Goal: Task Accomplishment & Management: Use online tool/utility

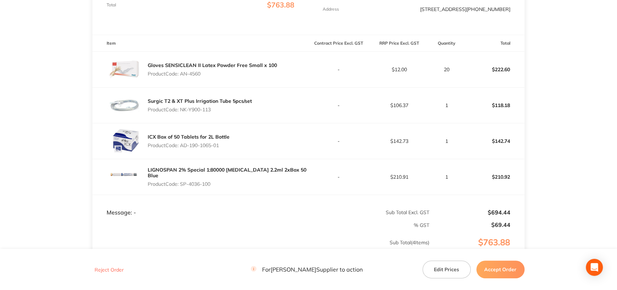
scroll to position [177, 0]
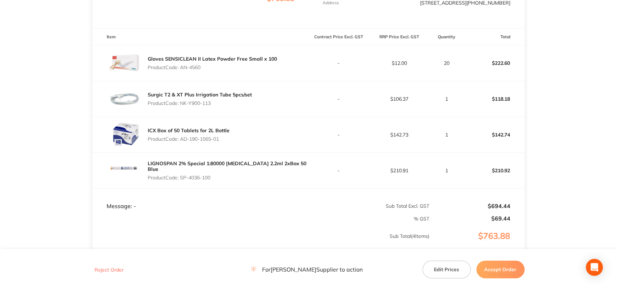
drag, startPoint x: 181, startPoint y: 139, endPoint x: 230, endPoint y: 140, distance: 49.2
click at [229, 140] on div "ICX Box of 50 Tablets for 2L Bottle Product Code: AD-190-1065-01" at bounding box center [200, 134] width 216 height 35
copy p "AD-190-1065-01"
drag, startPoint x: 181, startPoint y: 173, endPoint x: 216, endPoint y: 175, distance: 35.1
click at [216, 175] on p "Product Code: SP-4036-100" at bounding box center [228, 178] width 161 height 6
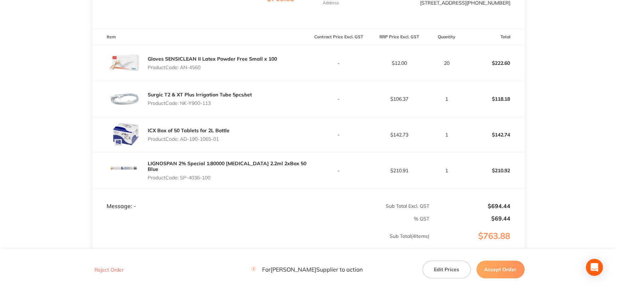
copy p "SP-4036-100"
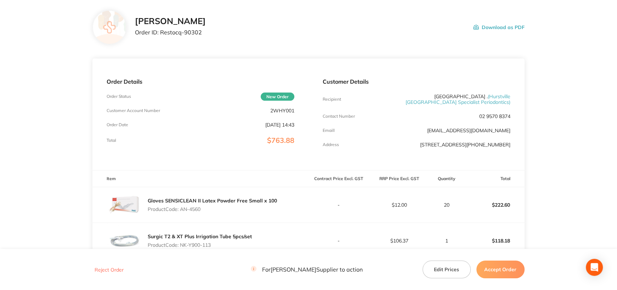
scroll to position [0, 0]
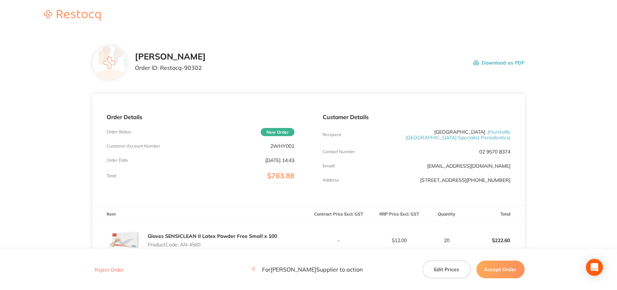
drag, startPoint x: 159, startPoint y: 66, endPoint x: 209, endPoint y: 67, distance: 49.9
click at [206, 67] on p "Order ID: Restocq- 90302" at bounding box center [170, 67] width 71 height 6
click at [306, 67] on div "Henry Schein Halas Order ID: Restocq- 90302 Download as PDF" at bounding box center [329, 63] width 389 height 22
drag, startPoint x: 160, startPoint y: 67, endPoint x: 211, endPoint y: 68, distance: 51.0
click at [206, 68] on p "Order ID: Restocq- 90302" at bounding box center [170, 67] width 71 height 6
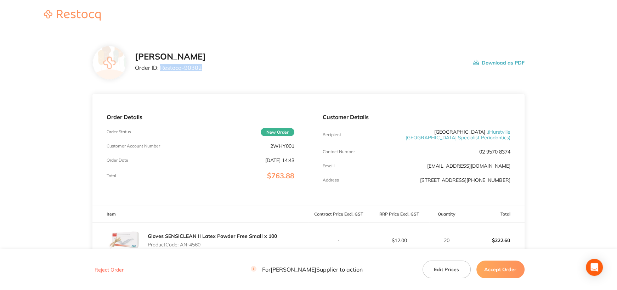
copy p "Restocq- 90302"
click at [497, 269] on button "Accept Order" at bounding box center [500, 269] width 48 height 18
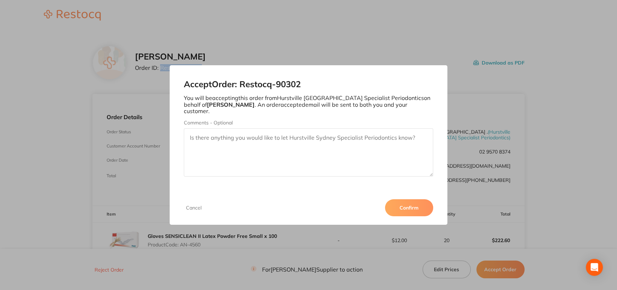
click at [415, 203] on button "Confirm" at bounding box center [409, 207] width 48 height 17
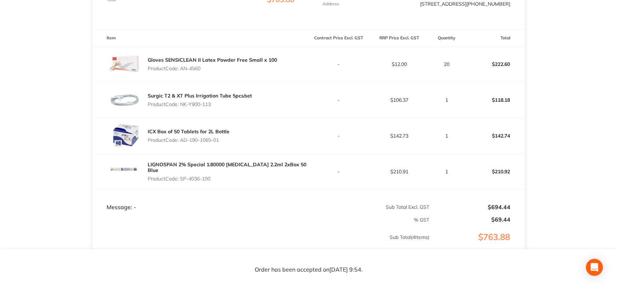
scroll to position [70, 0]
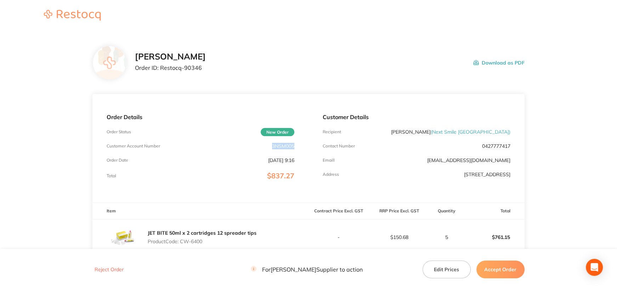
drag, startPoint x: 272, startPoint y: 145, endPoint x: 306, endPoint y: 146, distance: 34.4
click at [306, 146] on div "Order Details Order Status New Order Customer Account Number 3NSM005 Order Date…" at bounding box center [200, 148] width 216 height 108
copy p "3NSM005"
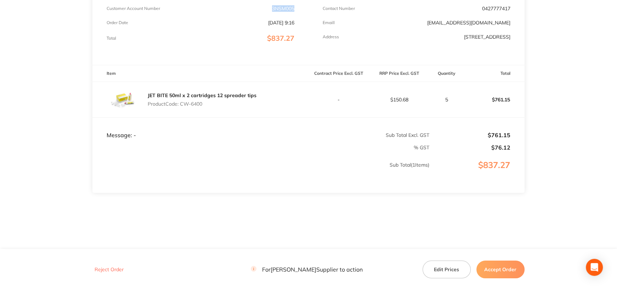
drag, startPoint x: 180, startPoint y: 102, endPoint x: 207, endPoint y: 105, distance: 27.5
click at [207, 105] on p "Product Code: CW-6400" at bounding box center [202, 104] width 109 height 6
copy p "CW-6400"
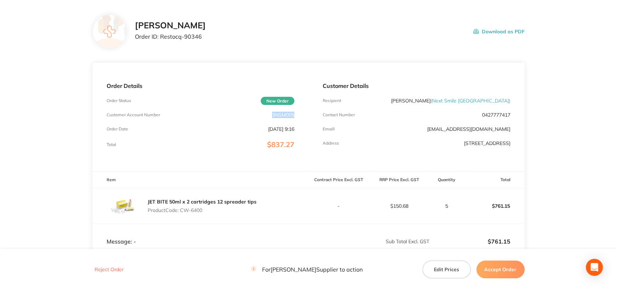
drag, startPoint x: 272, startPoint y: 114, endPoint x: 304, endPoint y: 115, distance: 31.9
click at [304, 115] on div "Order Details Order Status New Order Customer Account Number 3NSM005 Order Date…" at bounding box center [200, 117] width 216 height 108
copy p "3NSM005"
click at [495, 271] on button "Accept Order" at bounding box center [500, 269] width 48 height 18
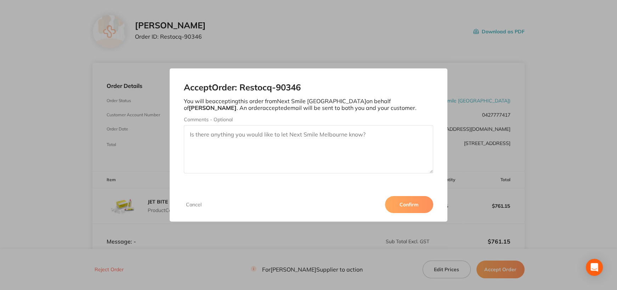
click at [408, 209] on button "Confirm" at bounding box center [409, 204] width 48 height 17
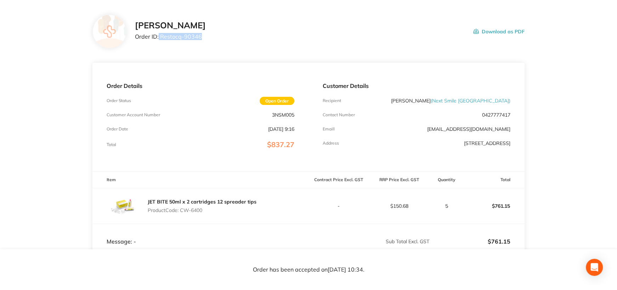
drag, startPoint x: 158, startPoint y: 37, endPoint x: 211, endPoint y: 37, distance: 52.7
click at [206, 37] on p "Order ID: Restocq- 90346" at bounding box center [170, 36] width 71 height 6
click at [203, 36] on p "Order ID: Restocq- 90346" at bounding box center [170, 36] width 71 height 6
click at [159, 36] on p "Order ID: Restocq- 90346" at bounding box center [170, 36] width 71 height 6
drag, startPoint x: 160, startPoint y: 36, endPoint x: 207, endPoint y: 35, distance: 47.1
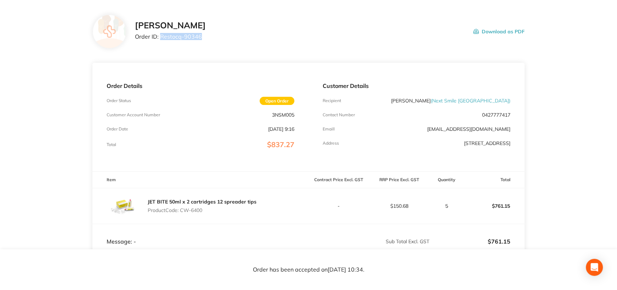
click at [206, 35] on p "Order ID: Restocq- 90346" at bounding box center [170, 36] width 71 height 6
copy p "Restocq- 90346"
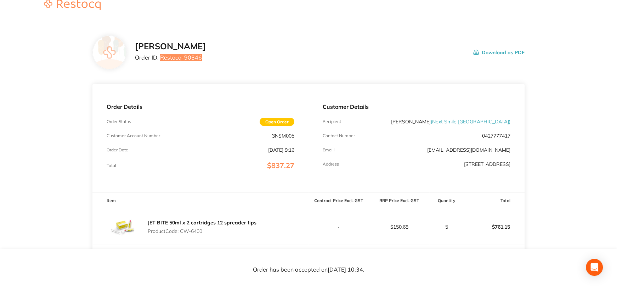
scroll to position [0, 0]
